Goal: Navigation & Orientation: Find specific page/section

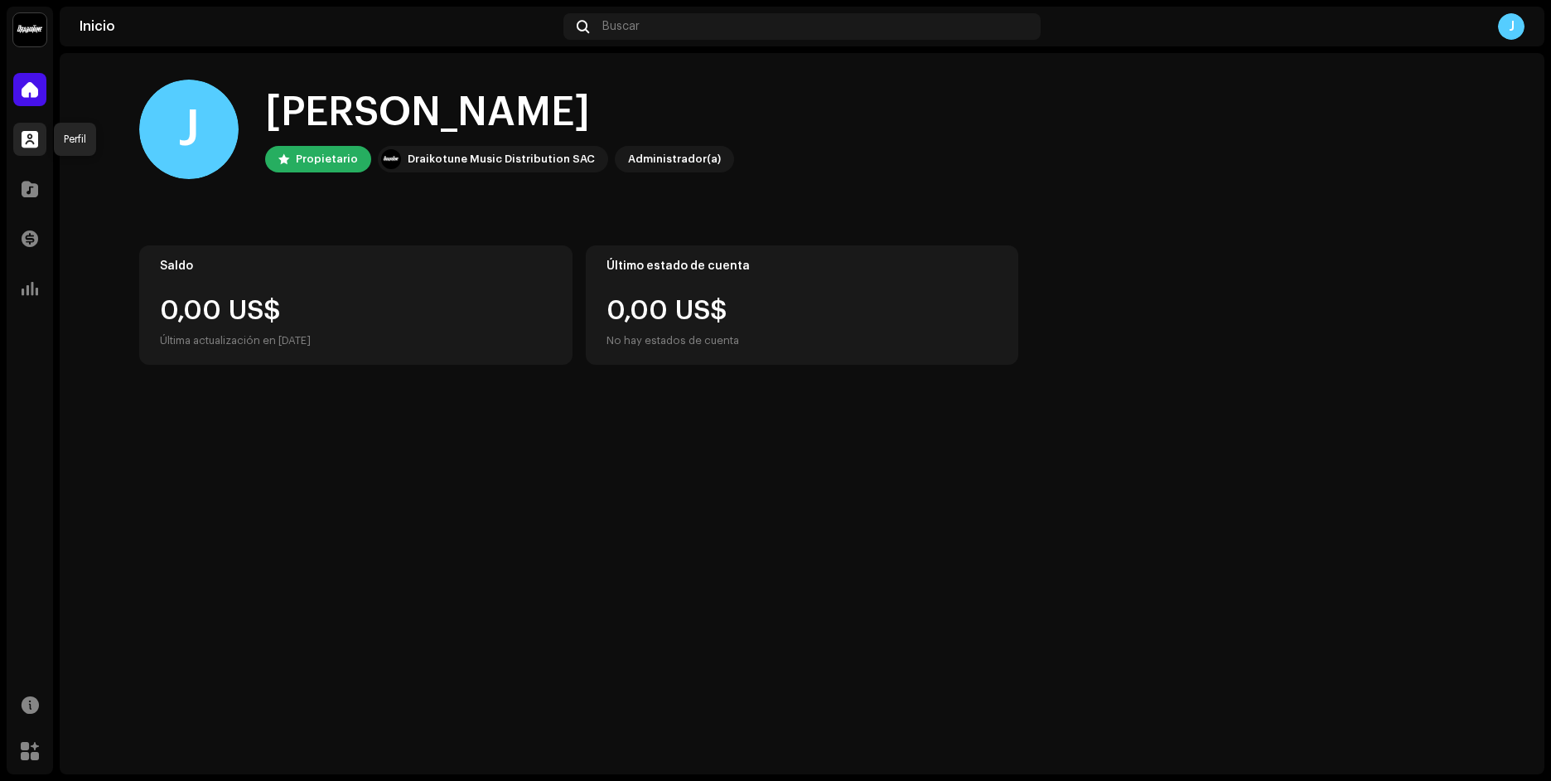
click at [17, 138] on div at bounding box center [29, 139] width 33 height 33
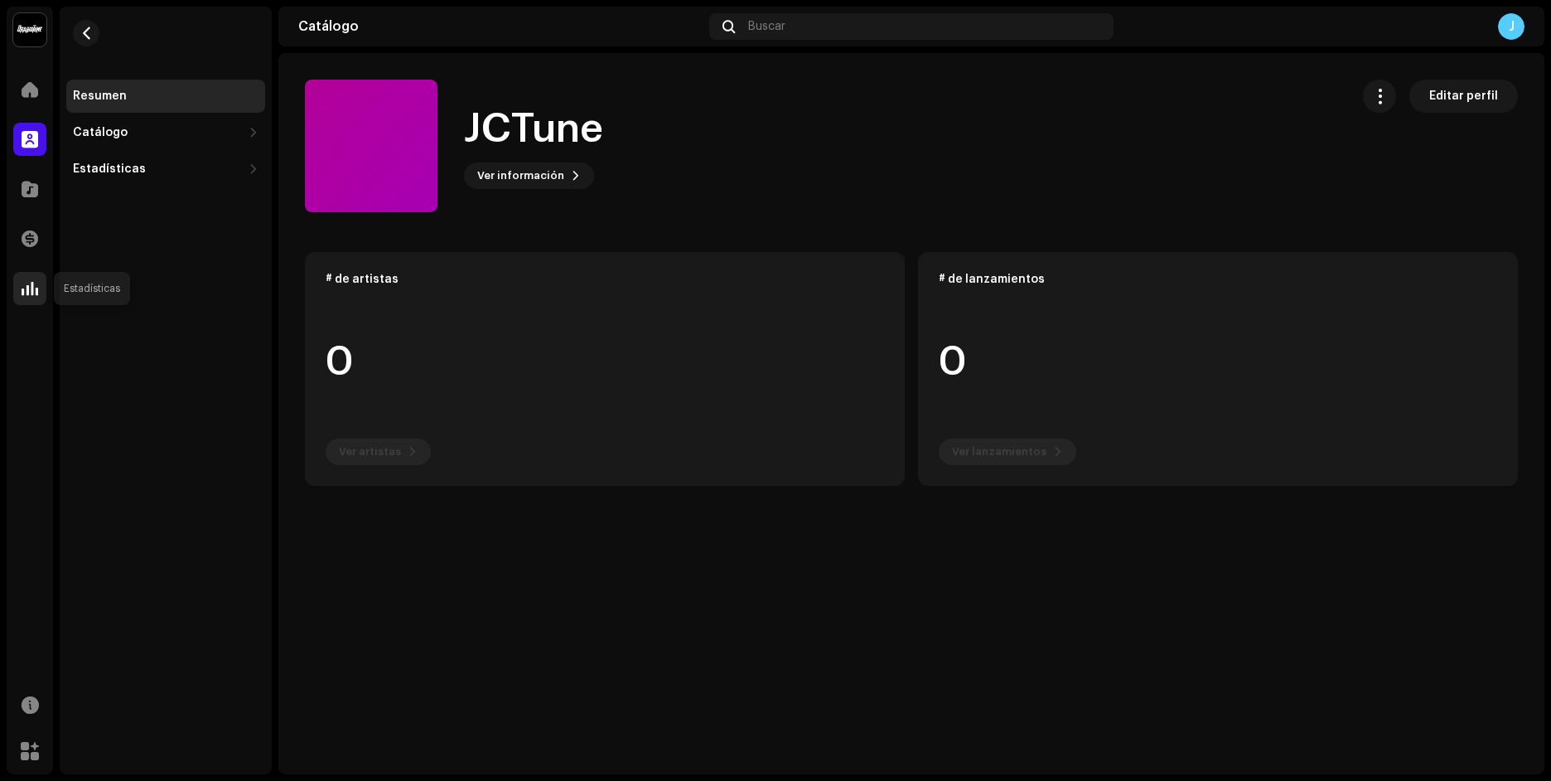
click at [27, 287] on span at bounding box center [30, 288] width 17 height 13
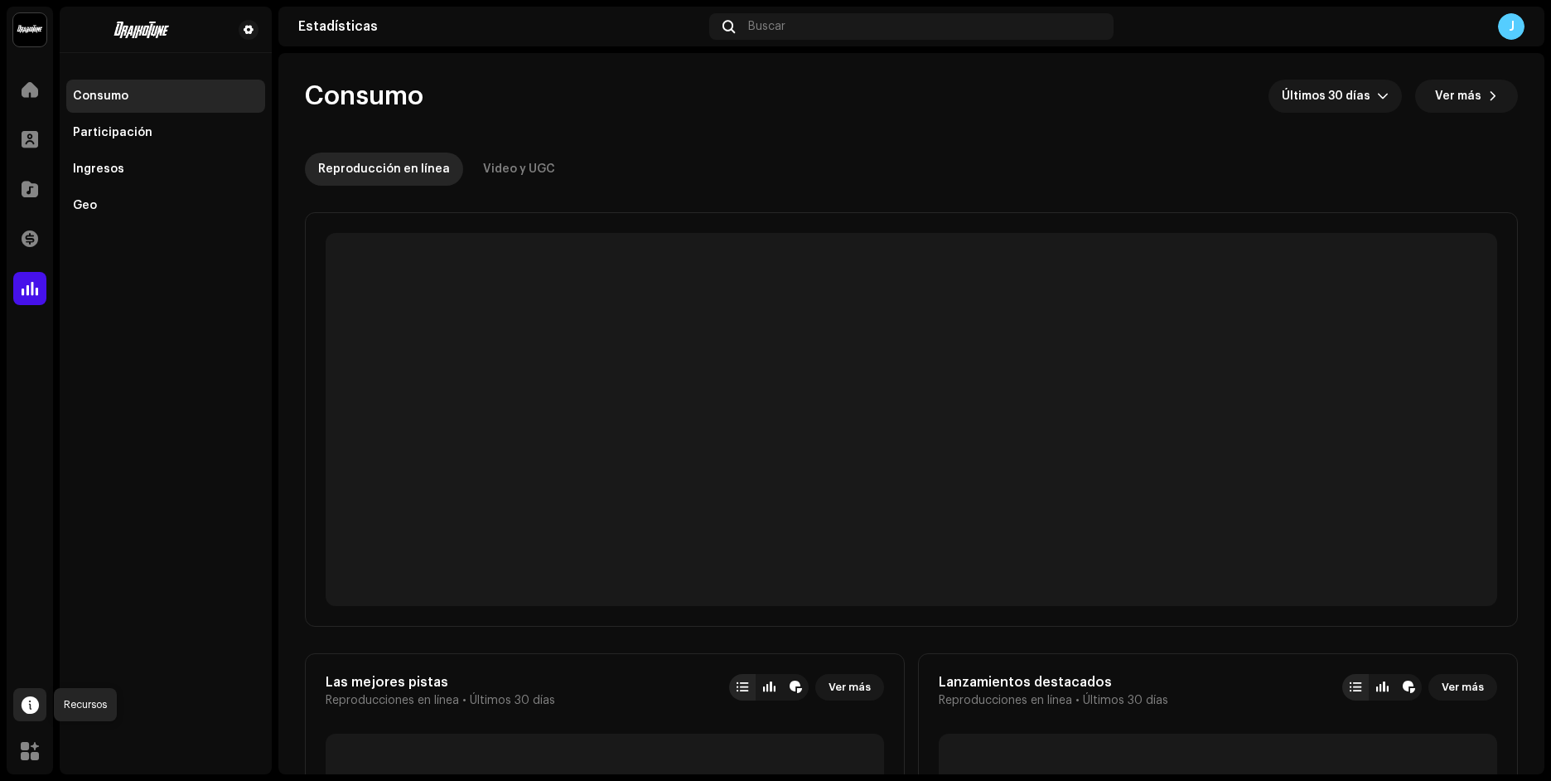
click at [32, 709] on span at bounding box center [30, 704] width 17 height 13
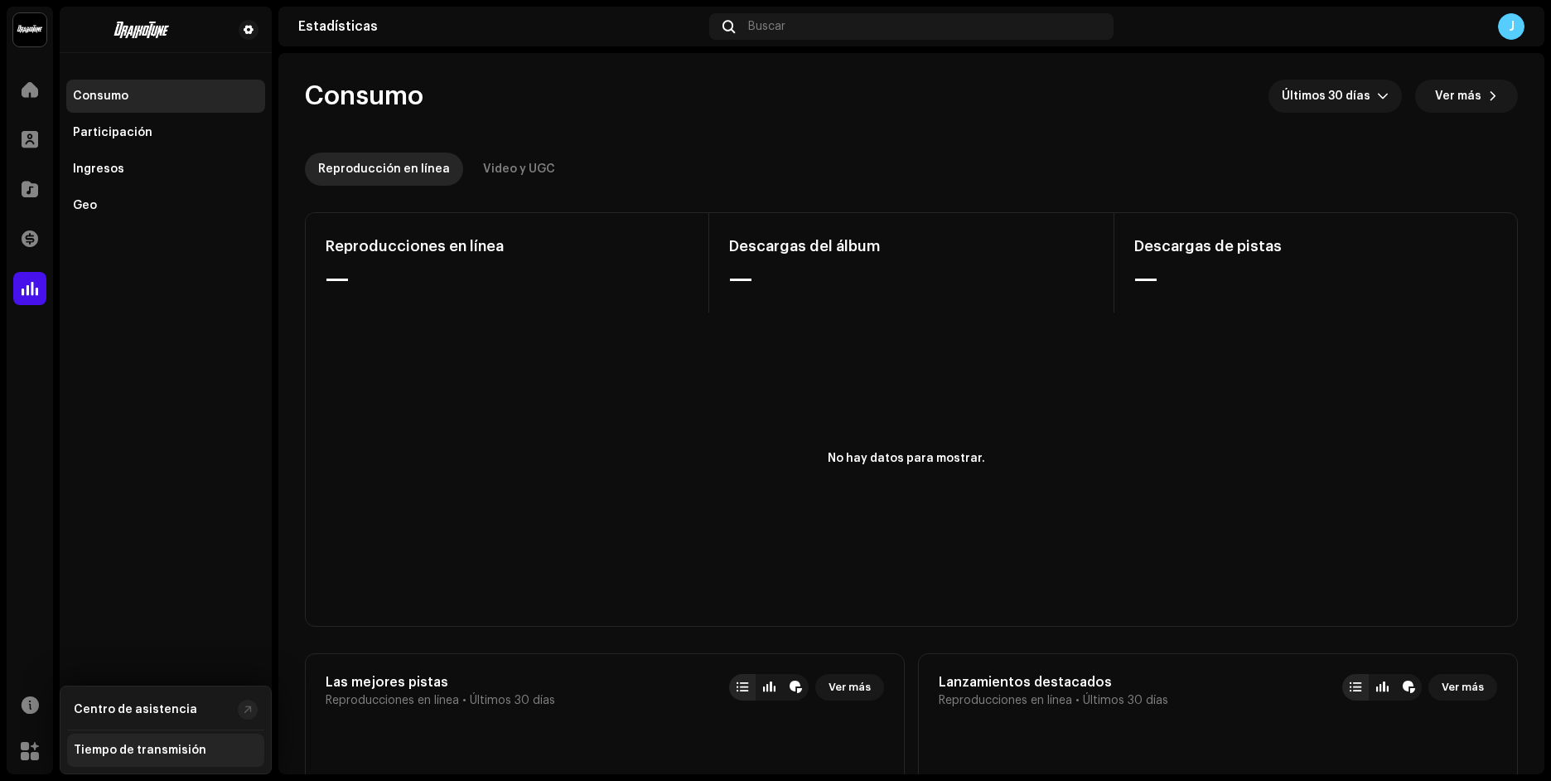
click at [215, 744] on div "Tiempo de transmisión" at bounding box center [166, 749] width 184 height 13
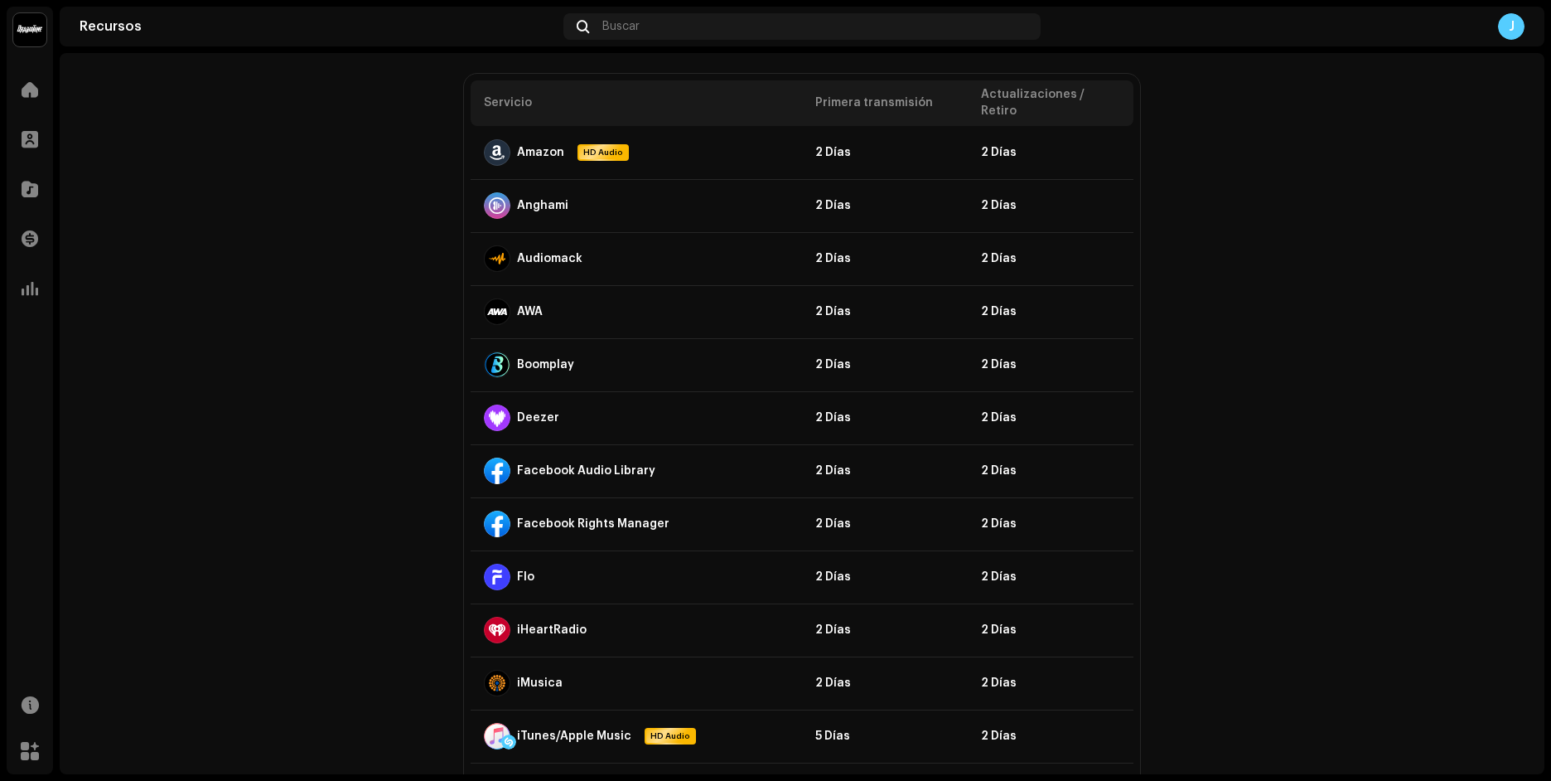
scroll to position [170, 0]
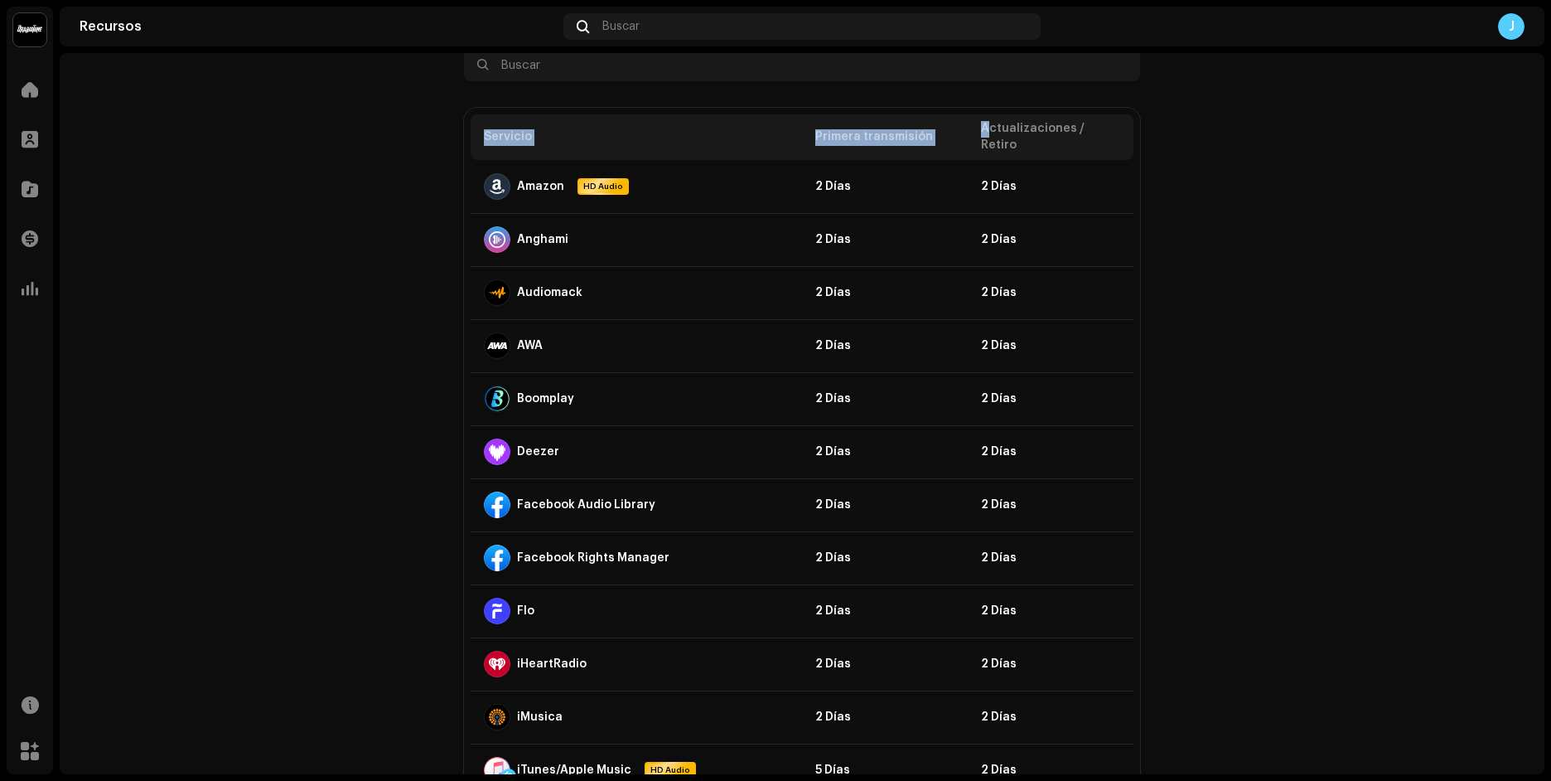
drag, startPoint x: 985, startPoint y: 132, endPoint x: 1139, endPoint y: 127, distance: 154.2
drag, startPoint x: 1139, startPoint y: 127, endPoint x: 1302, endPoint y: 172, distance: 169.5
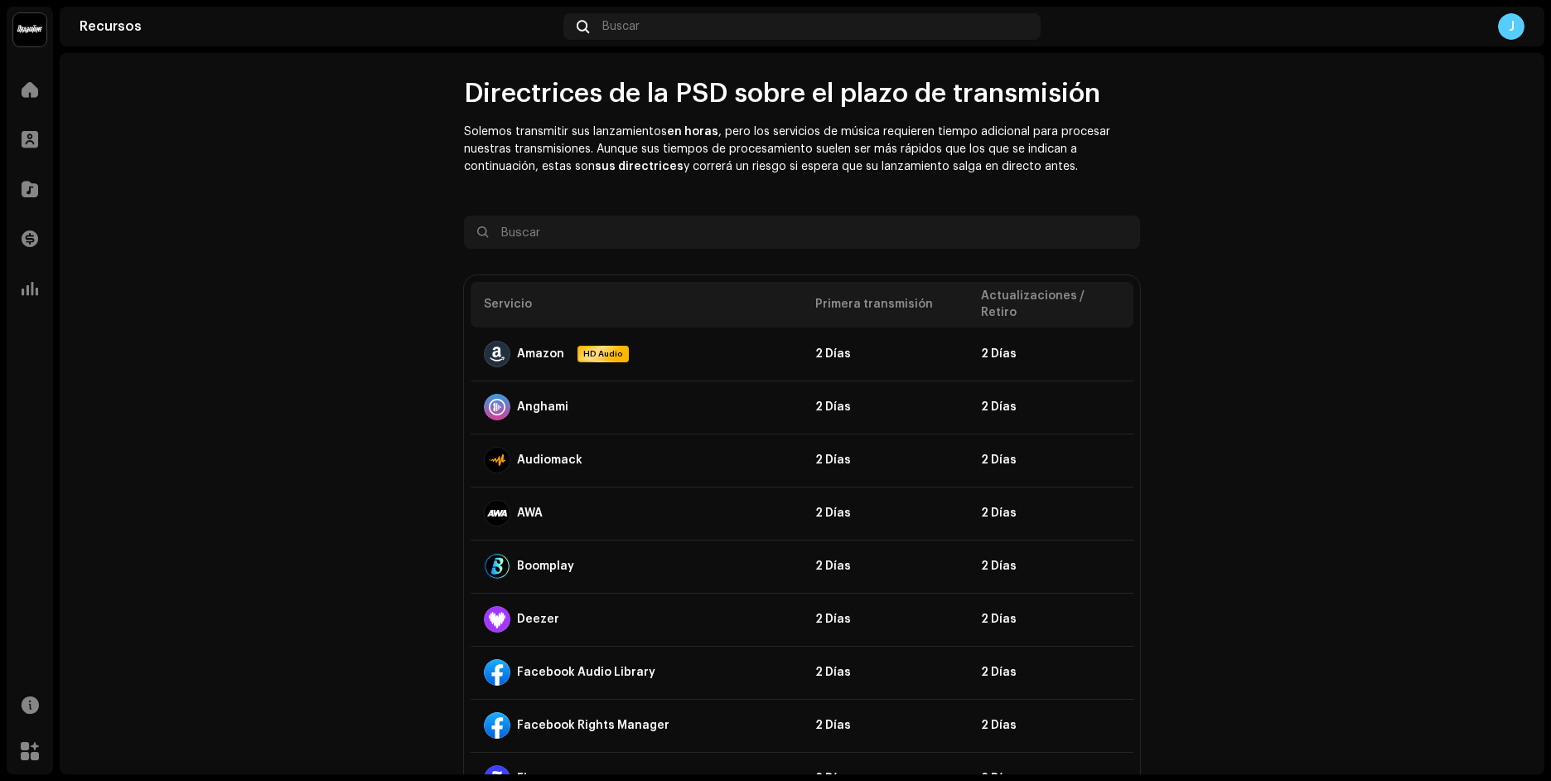
scroll to position [0, 0]
click at [1507, 20] on div "J" at bounding box center [1511, 26] width 27 height 27
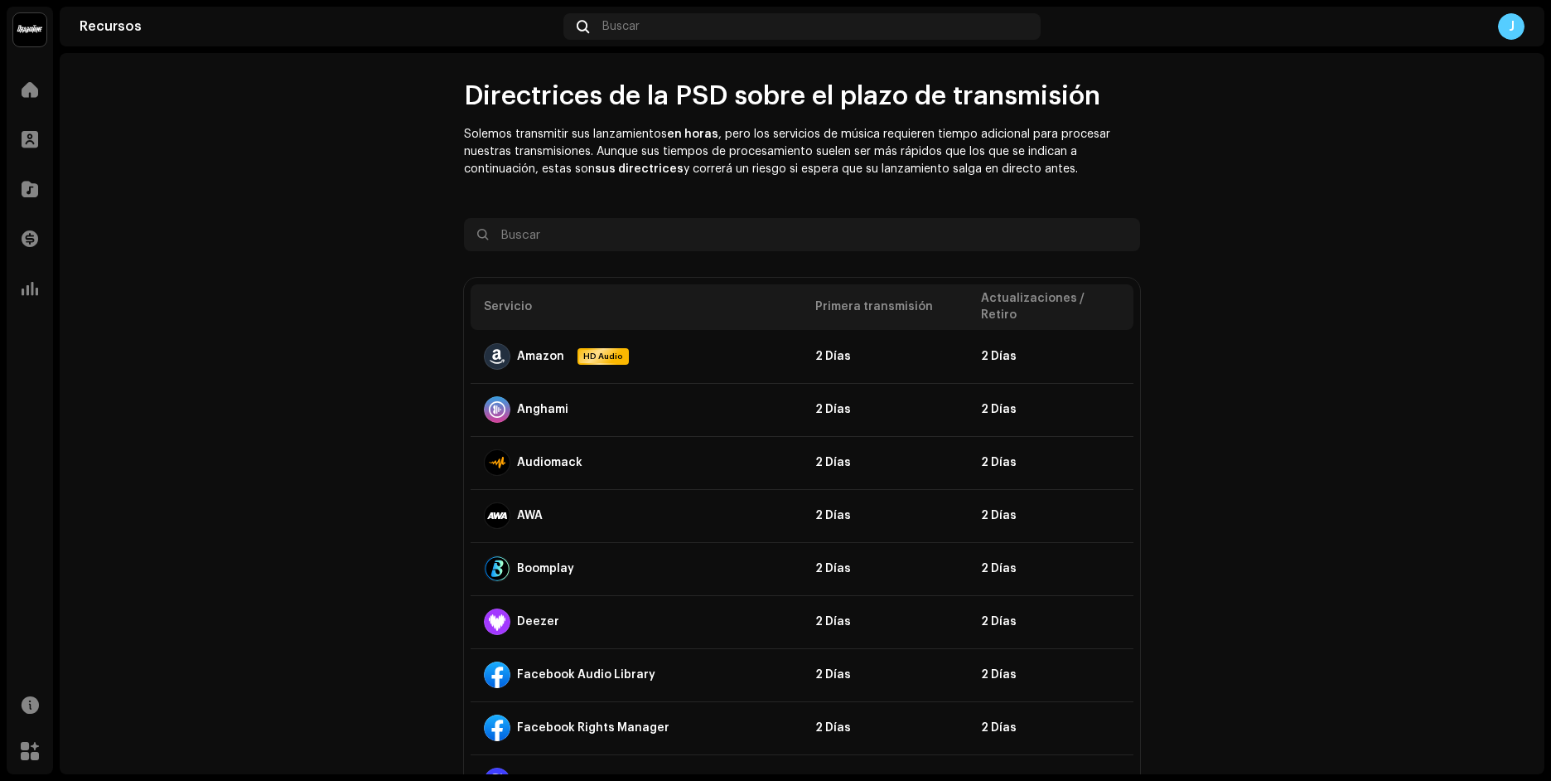
click at [36, 31] on img at bounding box center [29, 29] width 33 height 33
click at [238, 36] on span at bounding box center [240, 37] width 10 height 13
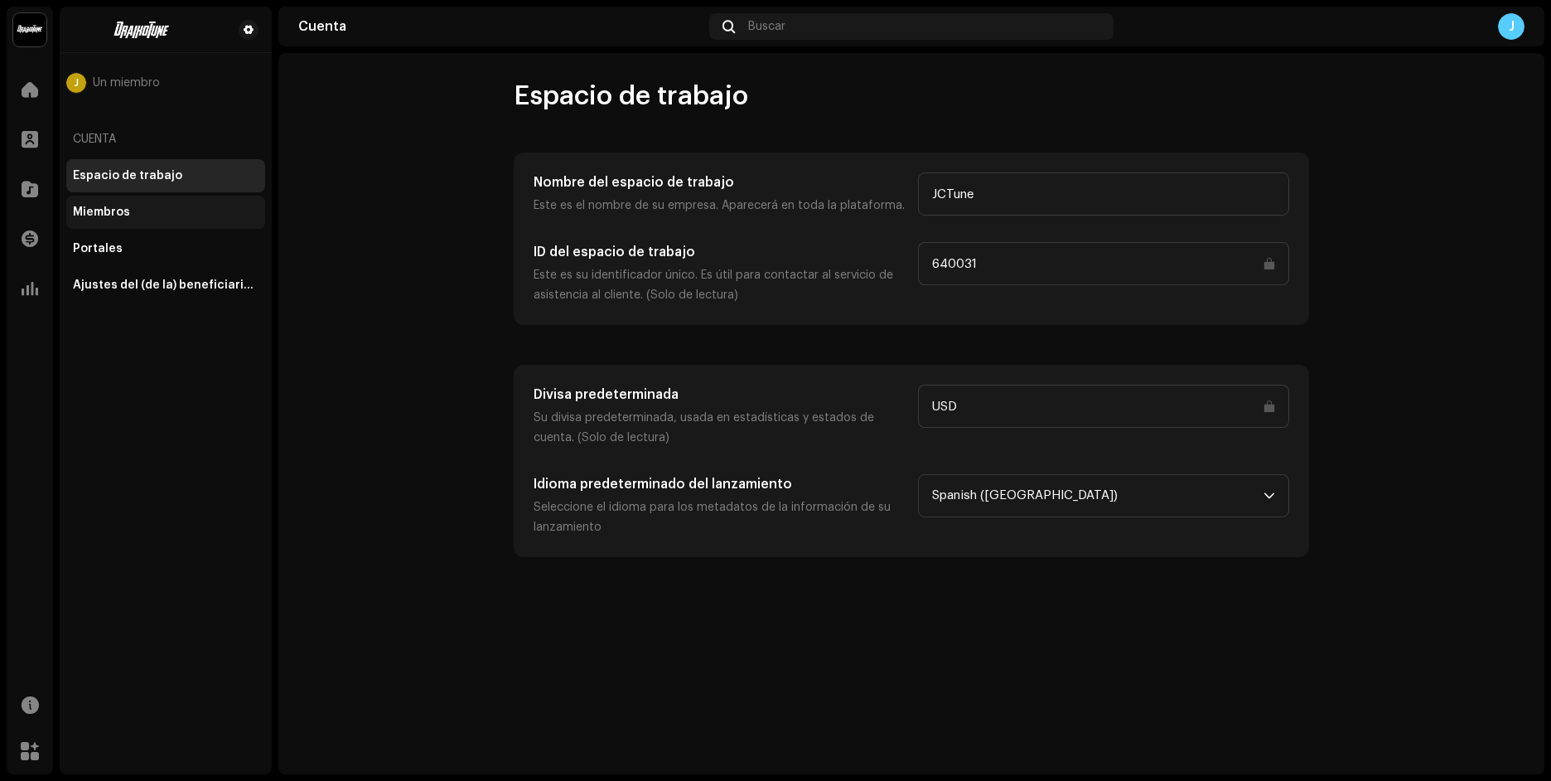
click at [162, 210] on div "Miembros" at bounding box center [166, 212] width 186 height 13
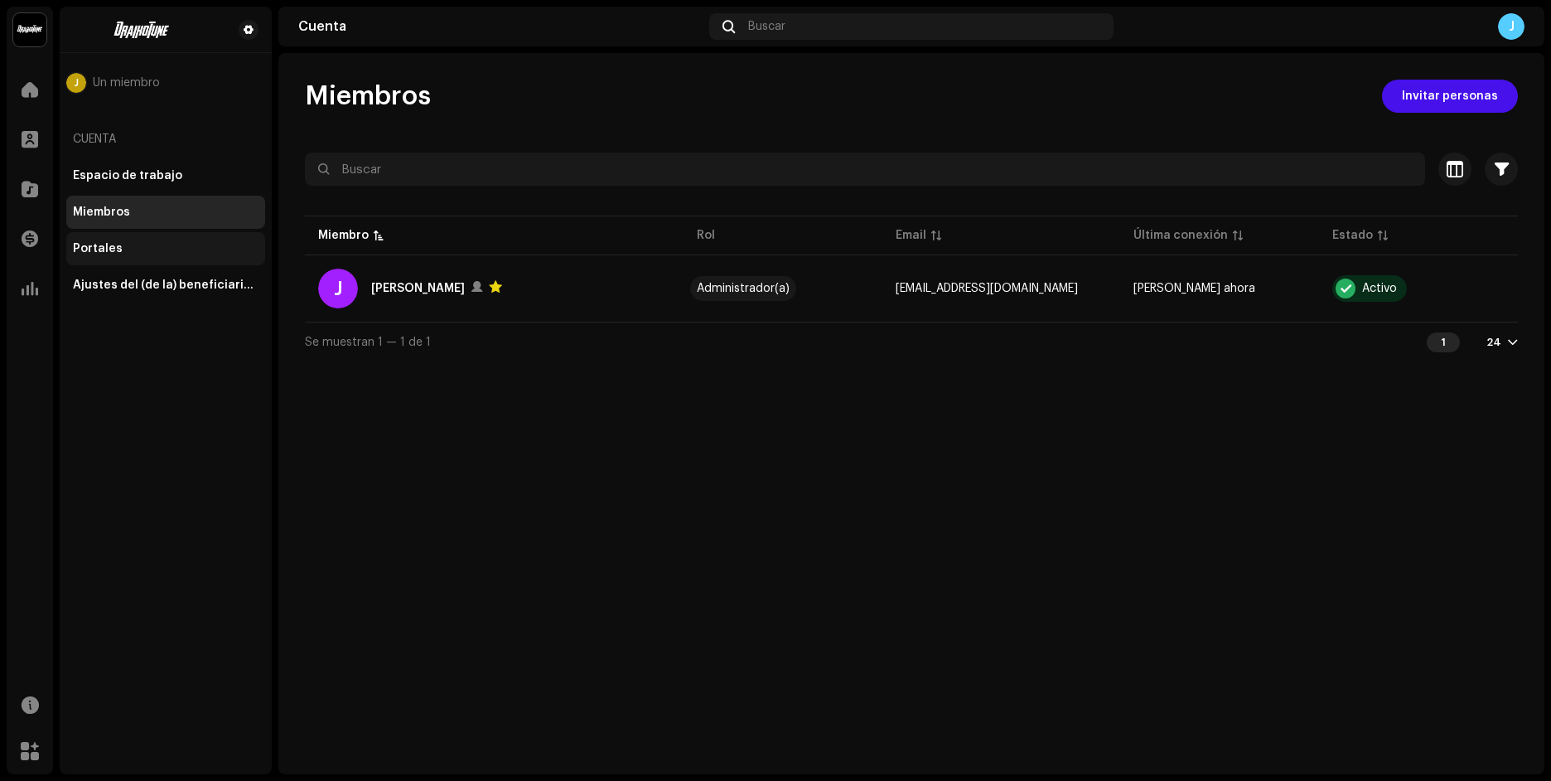
click at [157, 244] on div "Portales" at bounding box center [166, 248] width 186 height 13
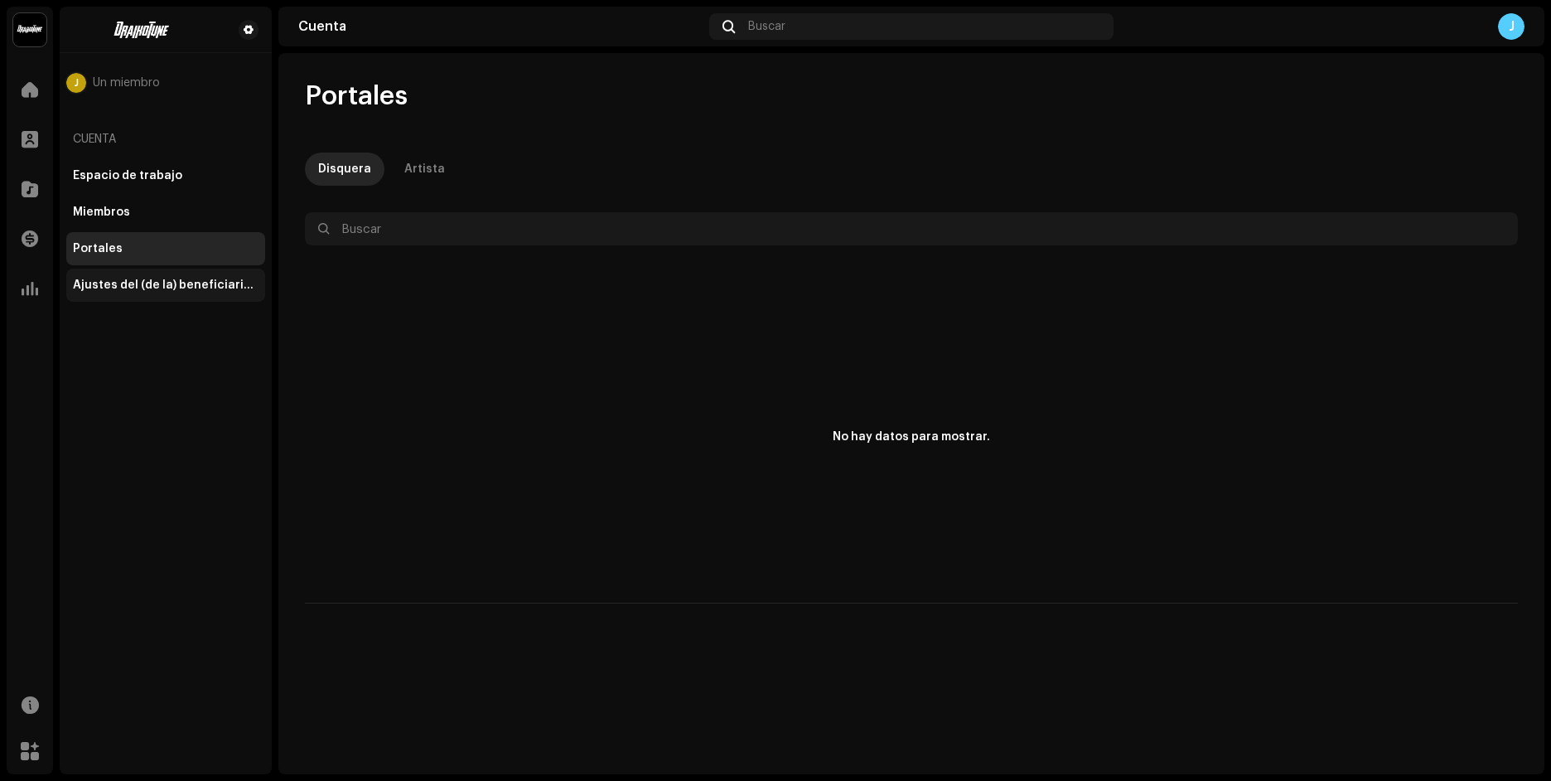
click at [174, 288] on div "Ajustes del (de la) beneficiario(a)" at bounding box center [166, 284] width 186 height 13
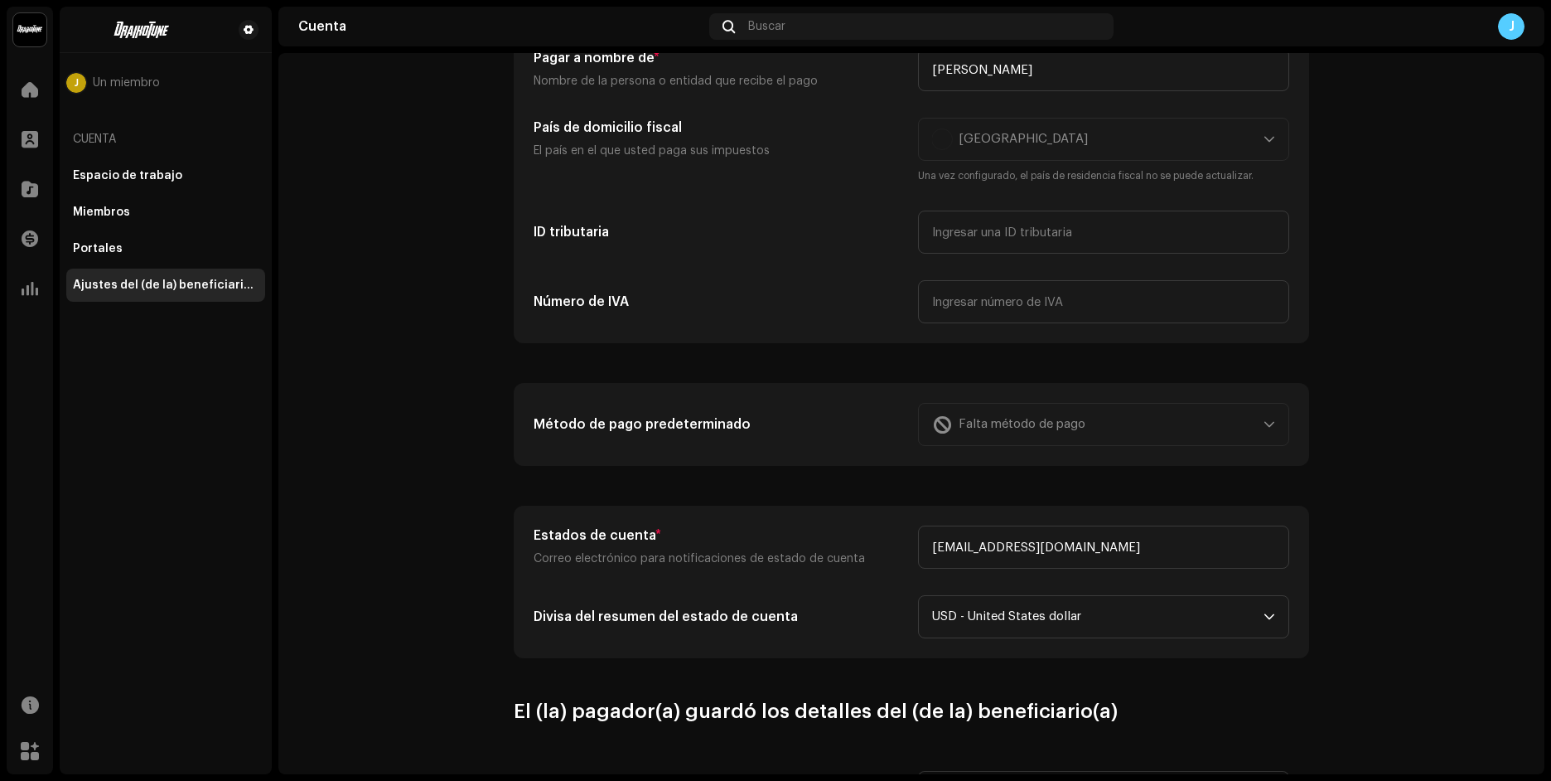
scroll to position [249, 0]
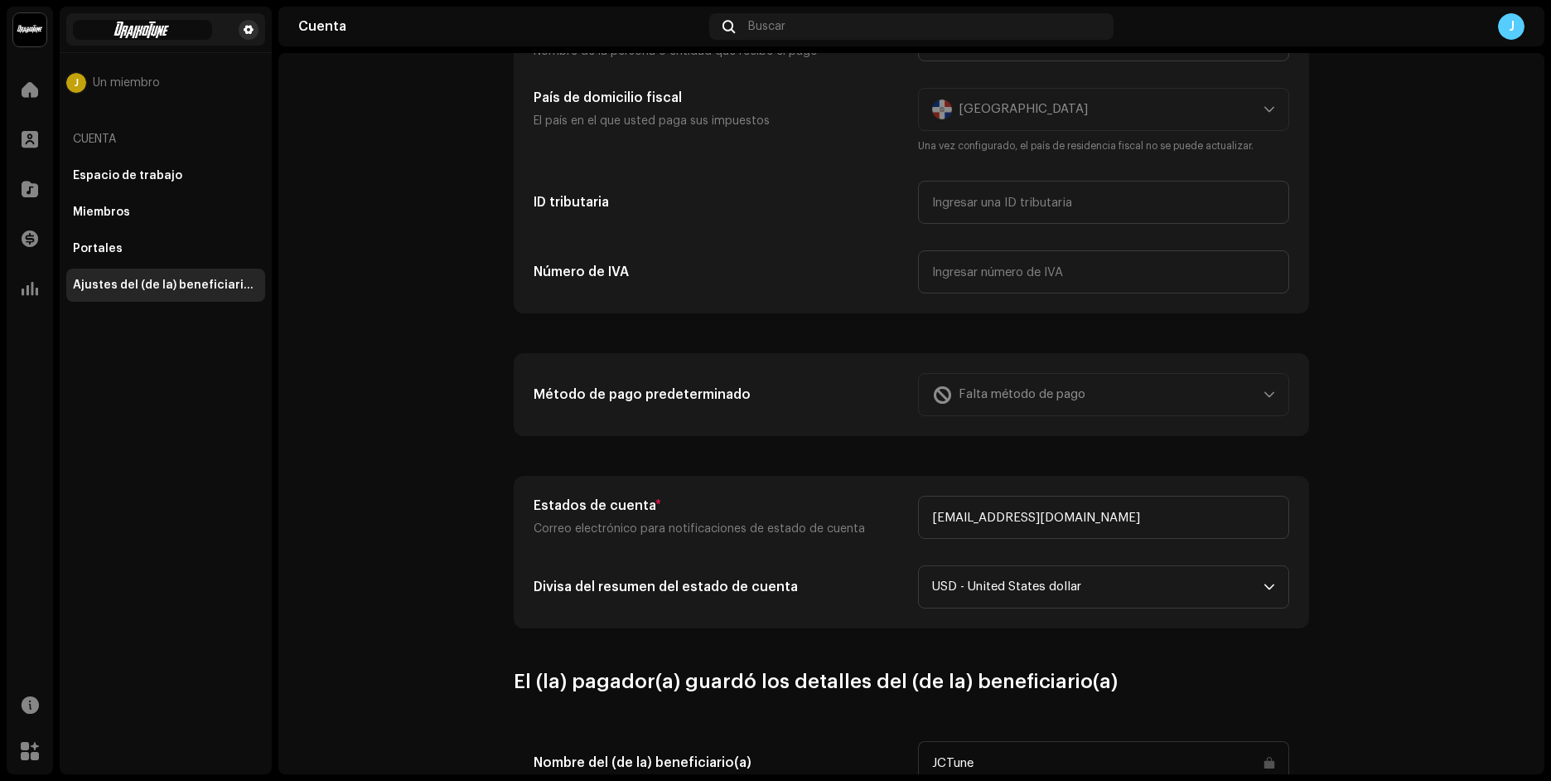
click at [254, 31] on button at bounding box center [249, 30] width 20 height 20
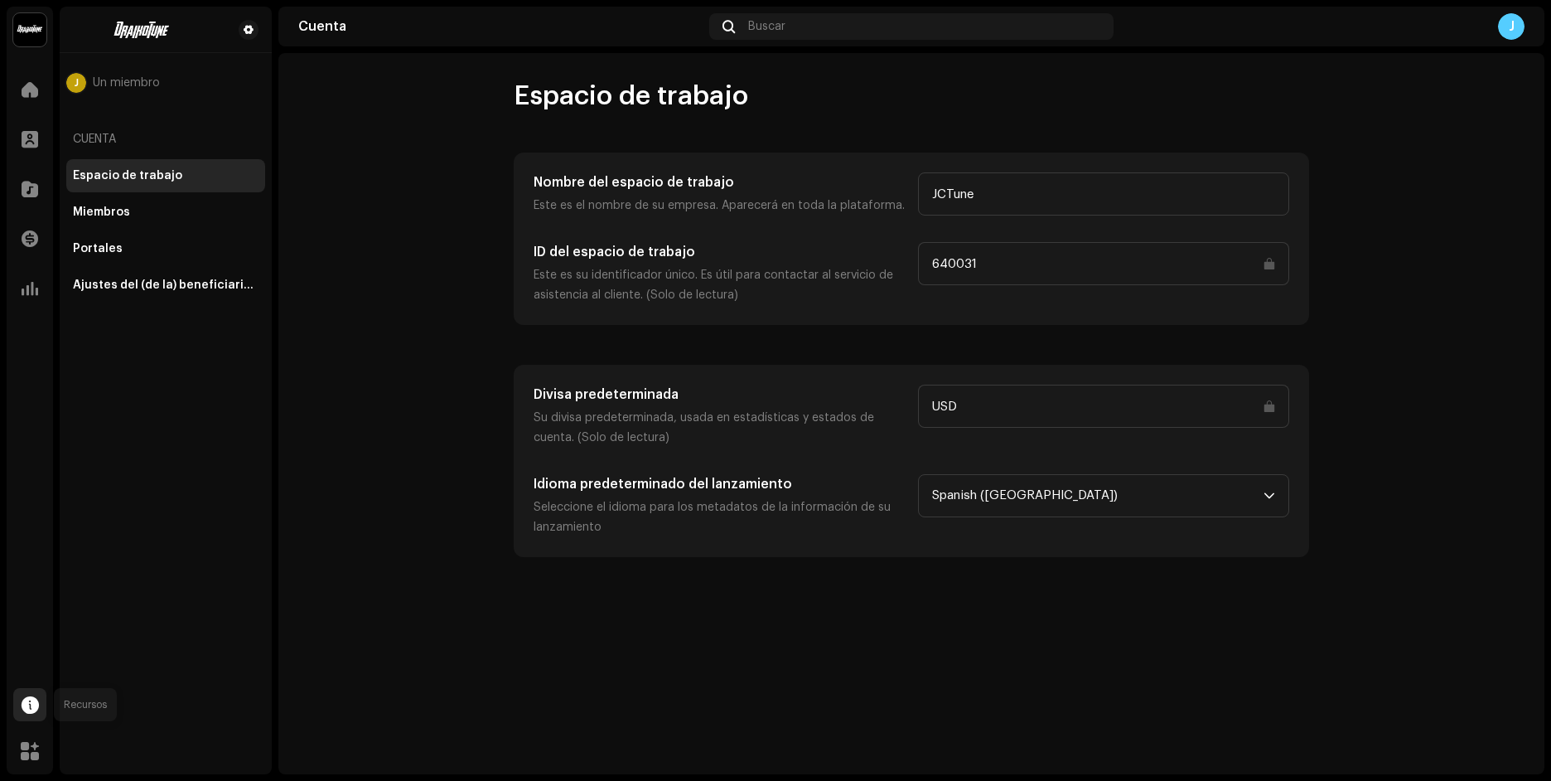
click at [41, 700] on div at bounding box center [29, 704] width 33 height 33
click at [191, 709] on div "Centro de asistencia" at bounding box center [152, 709] width 157 height 13
